Goal: Find specific page/section: Find specific page/section

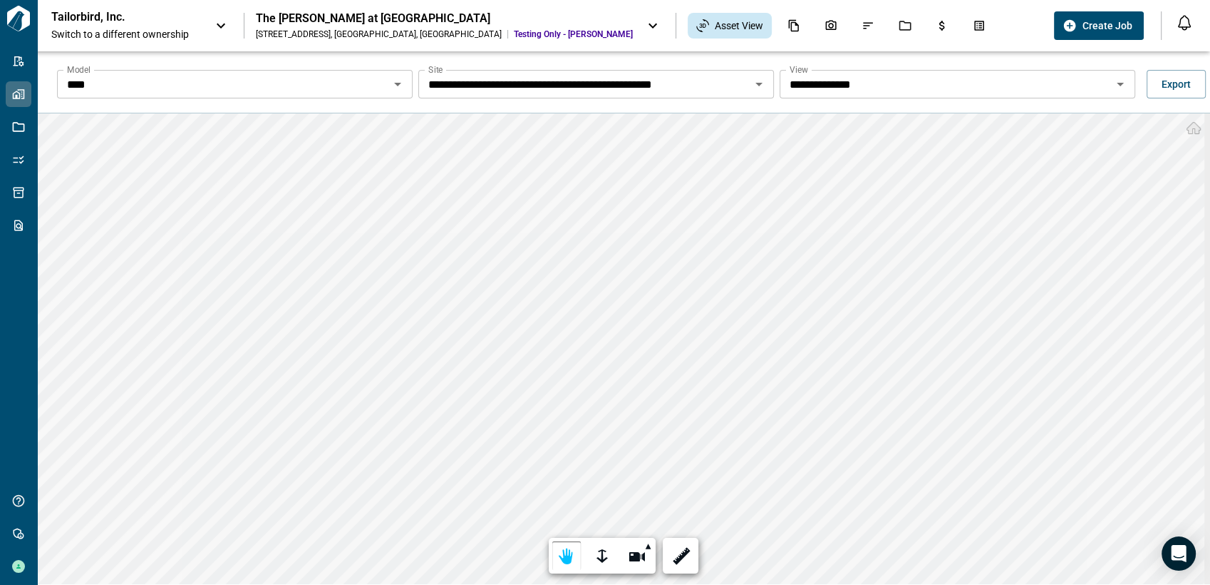
click at [874, 26] on div "Tailorbird, Inc. Switch to a different ownership The [PERSON_NAME] at [GEOGRAPH…" at bounding box center [549, 25] width 997 height 31
